Goal: Task Accomplishment & Management: Manage account settings

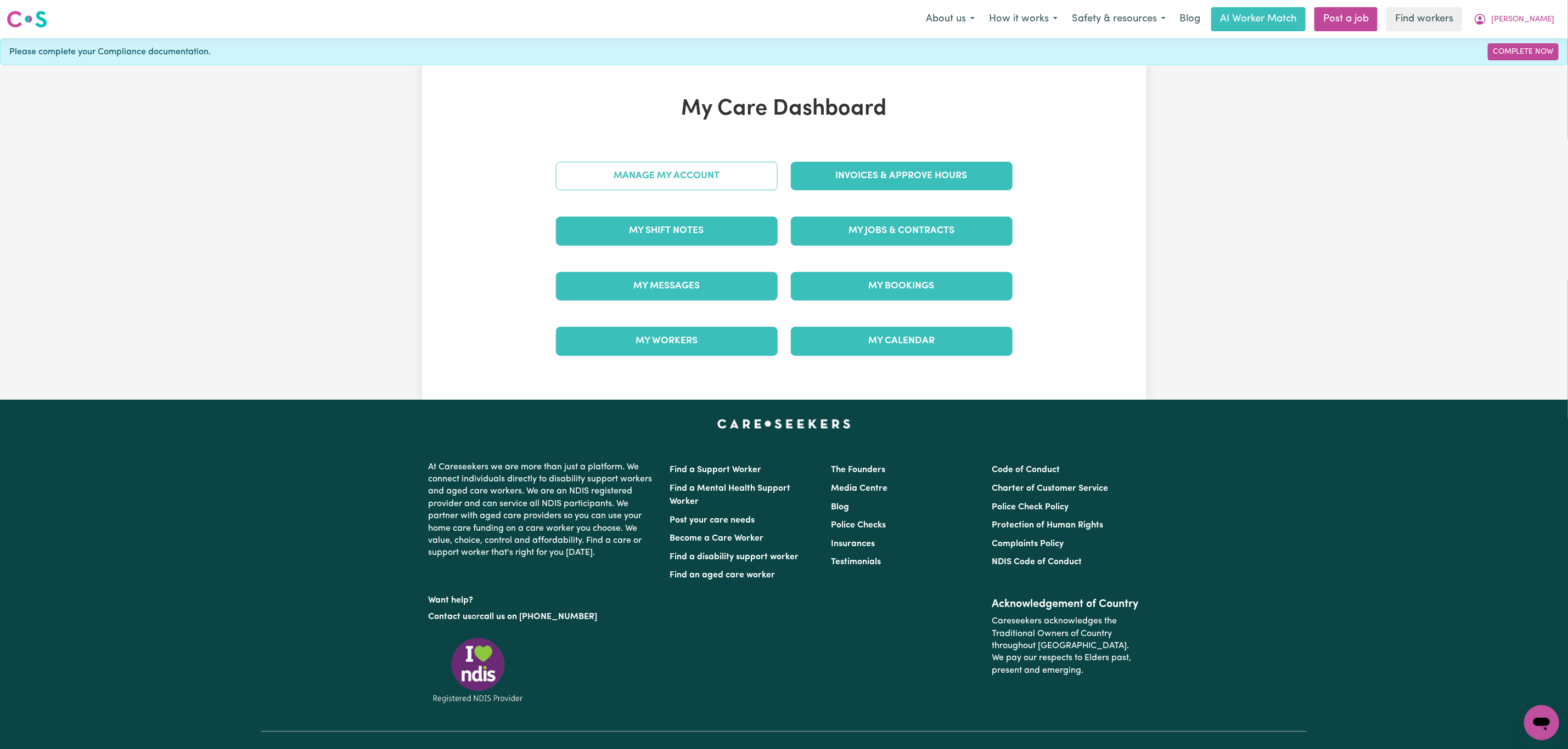
click at [635, 171] on link "Manage My Account" at bounding box center [667, 176] width 222 height 28
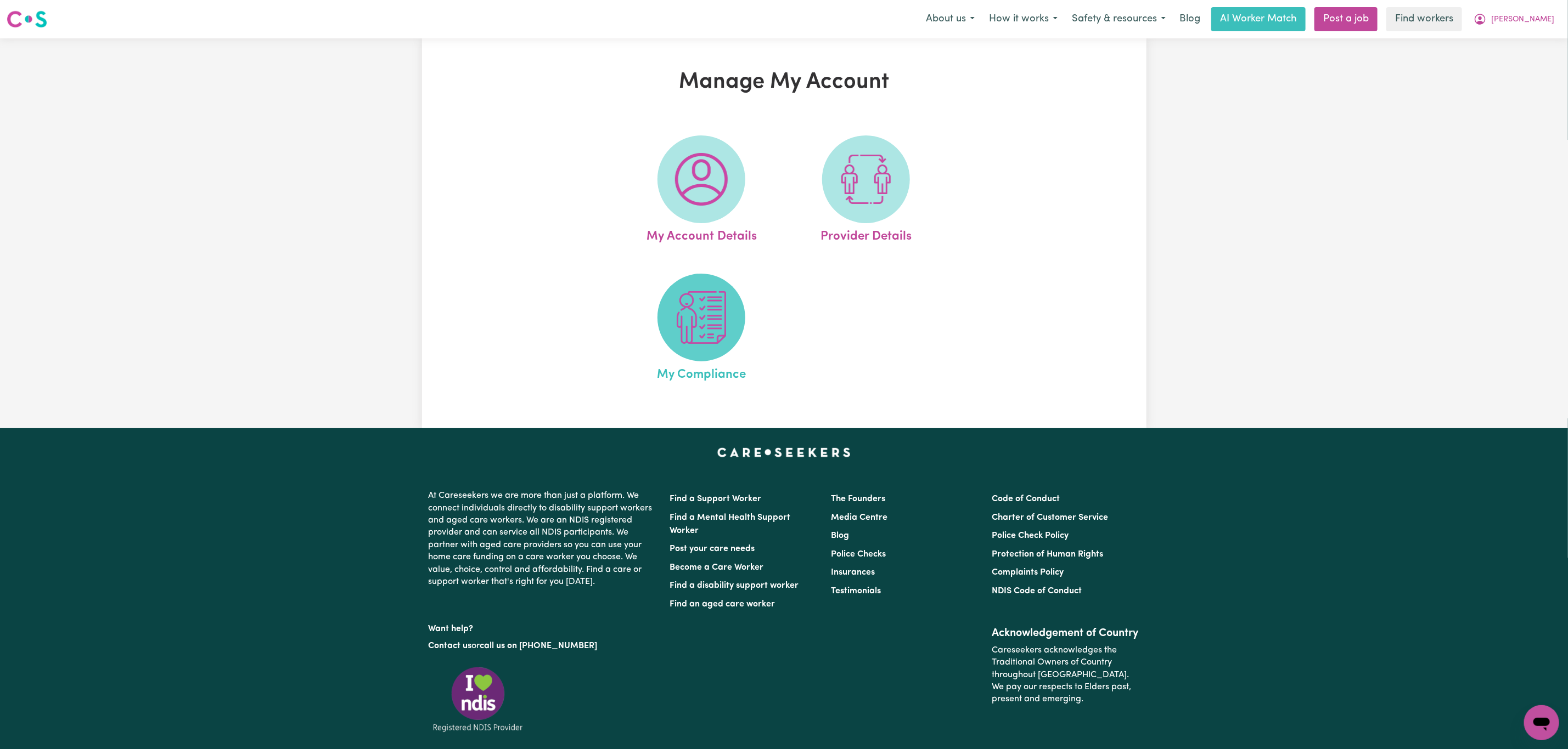
click at [699, 349] on span at bounding box center [701, 317] width 88 height 88
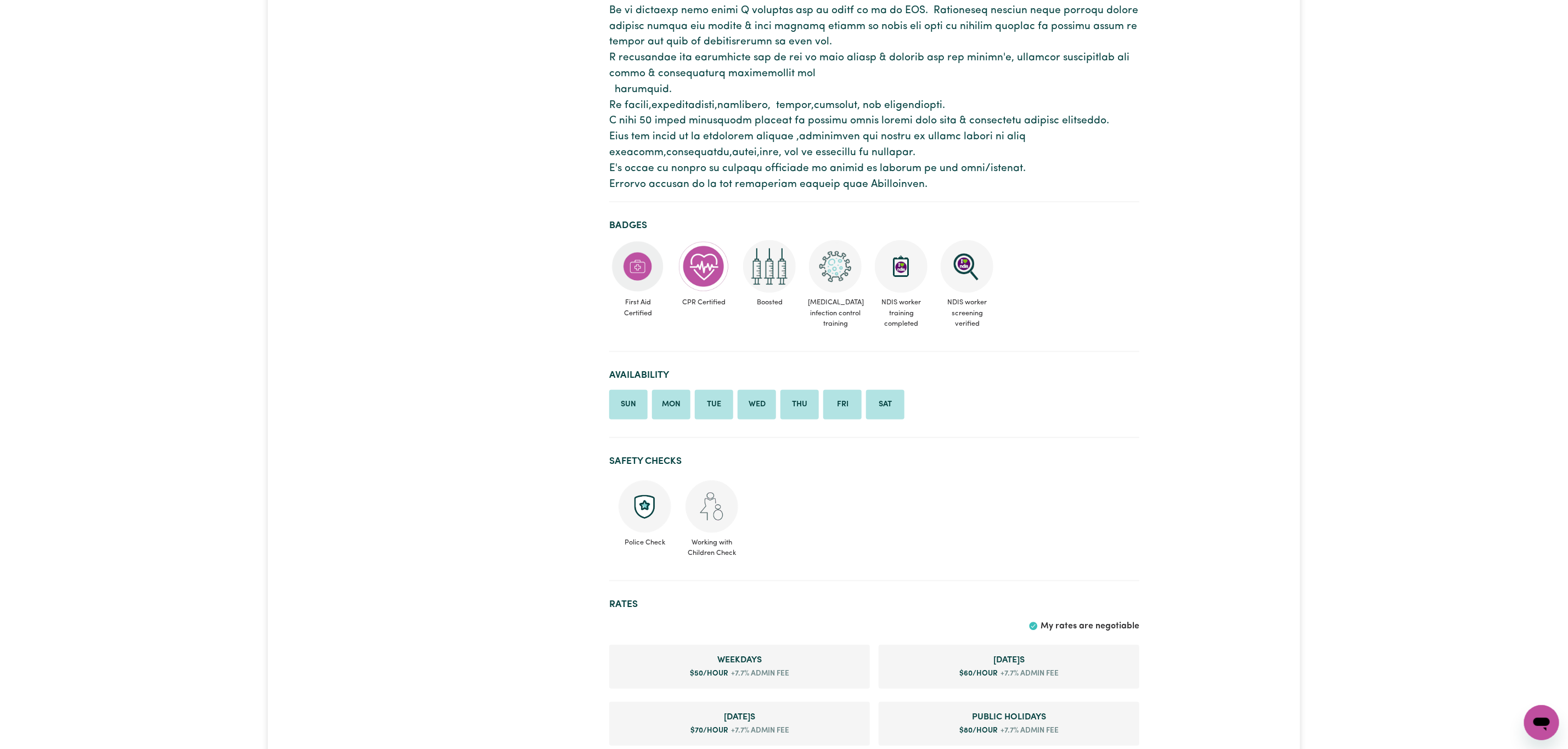
scroll to position [412, 0]
